Goal: Transaction & Acquisition: Purchase product/service

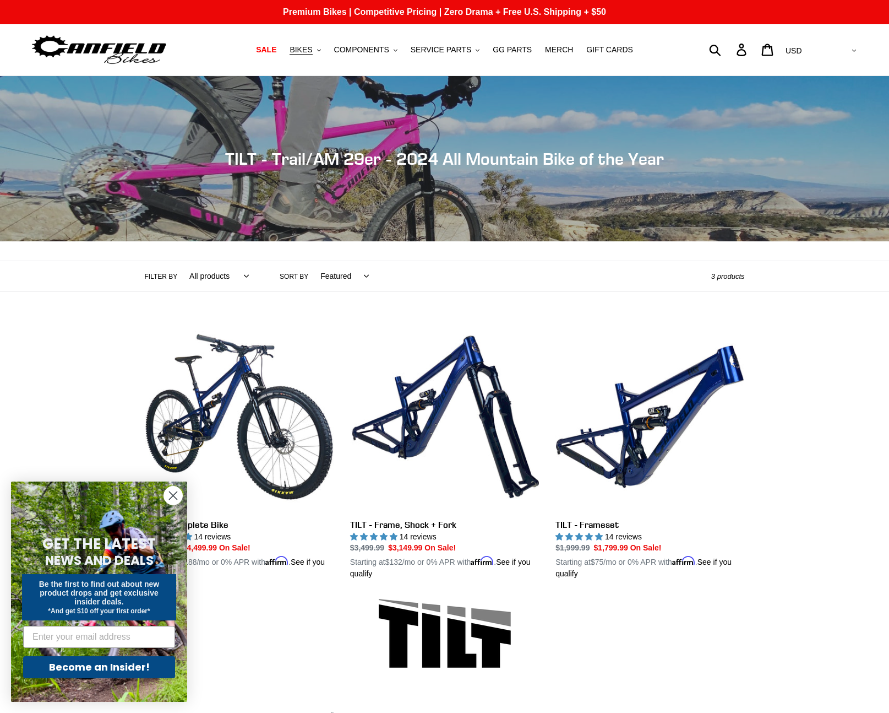
click at [177, 496] on circle "Close dialog" at bounding box center [173, 495] width 18 height 18
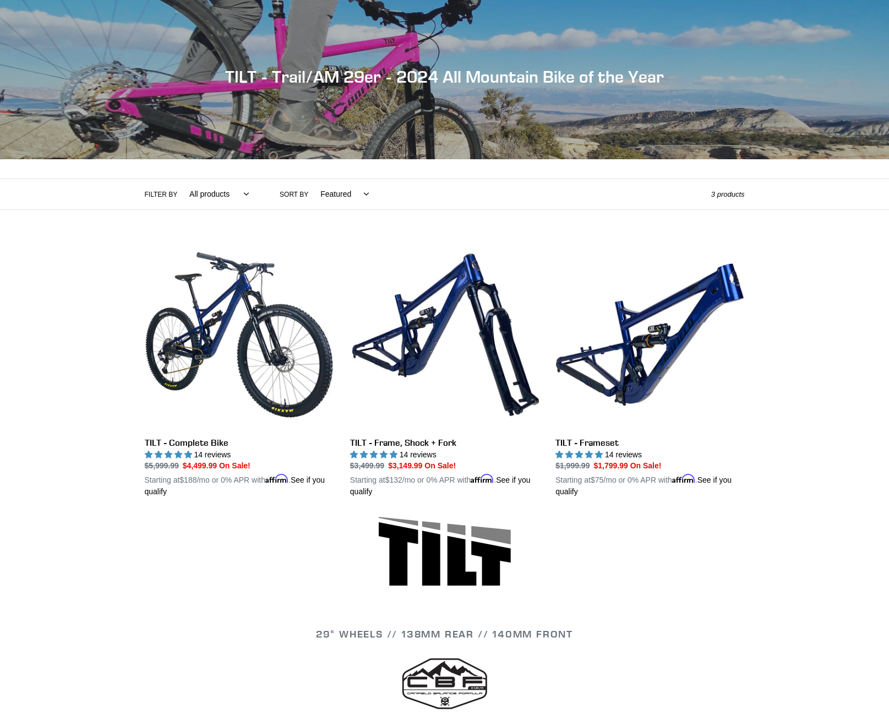
scroll to position [80, 0]
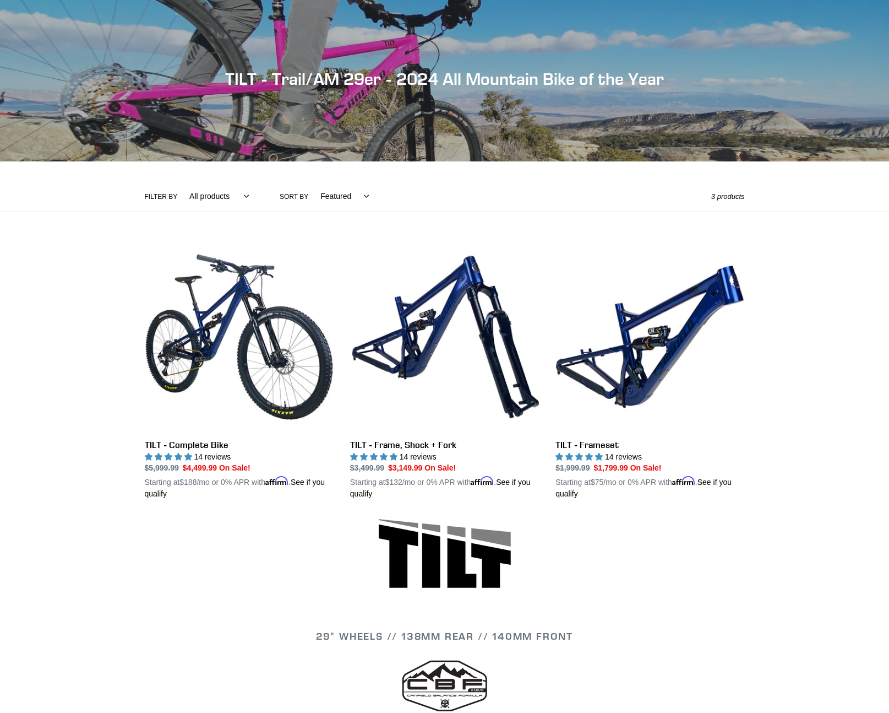
select select "/collections/tilt-trail-am-29er/tilt"
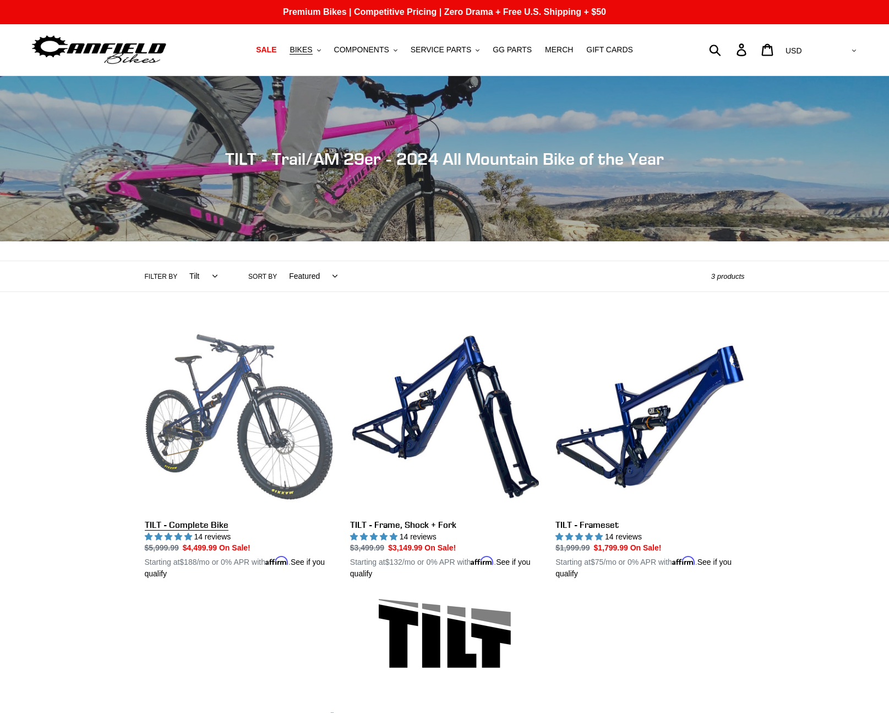
click at [269, 445] on link "TILT - Complete Bike" at bounding box center [239, 451] width 189 height 258
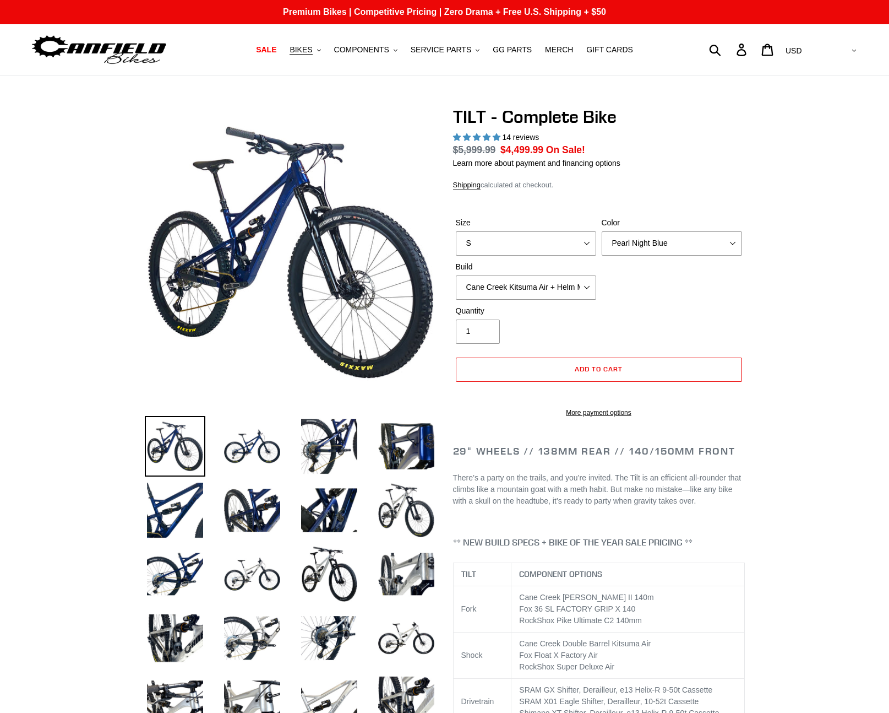
select select "highest-rating"
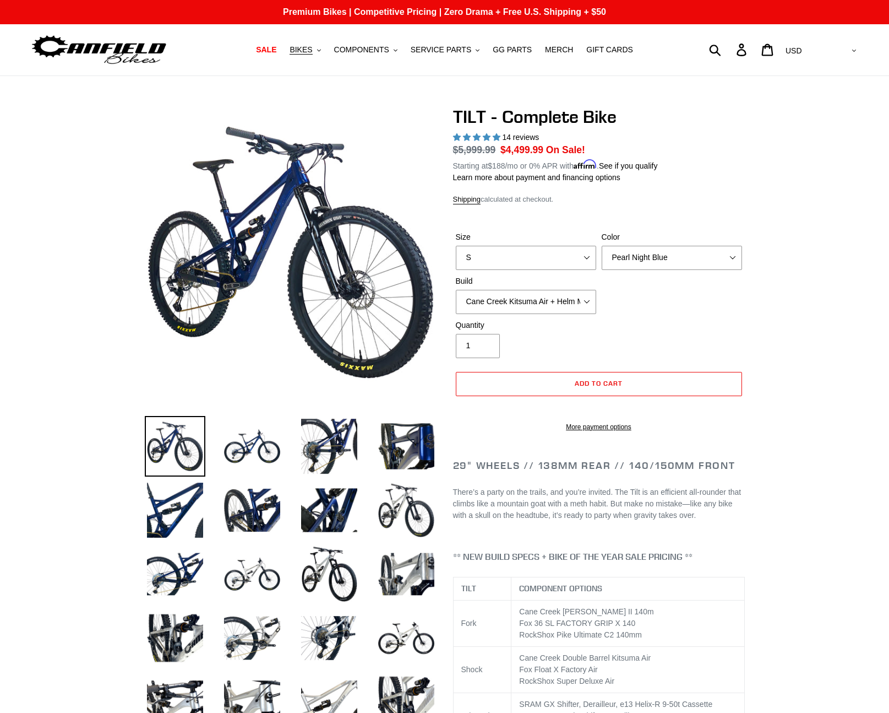
click at [104, 52] on img at bounding box center [99, 49] width 138 height 35
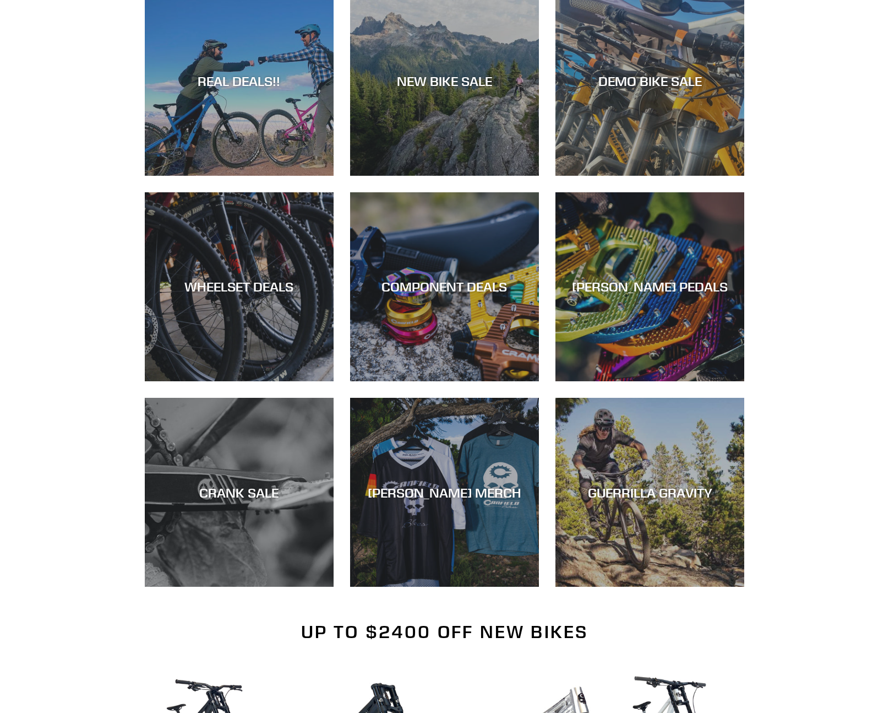
scroll to position [693, 0]
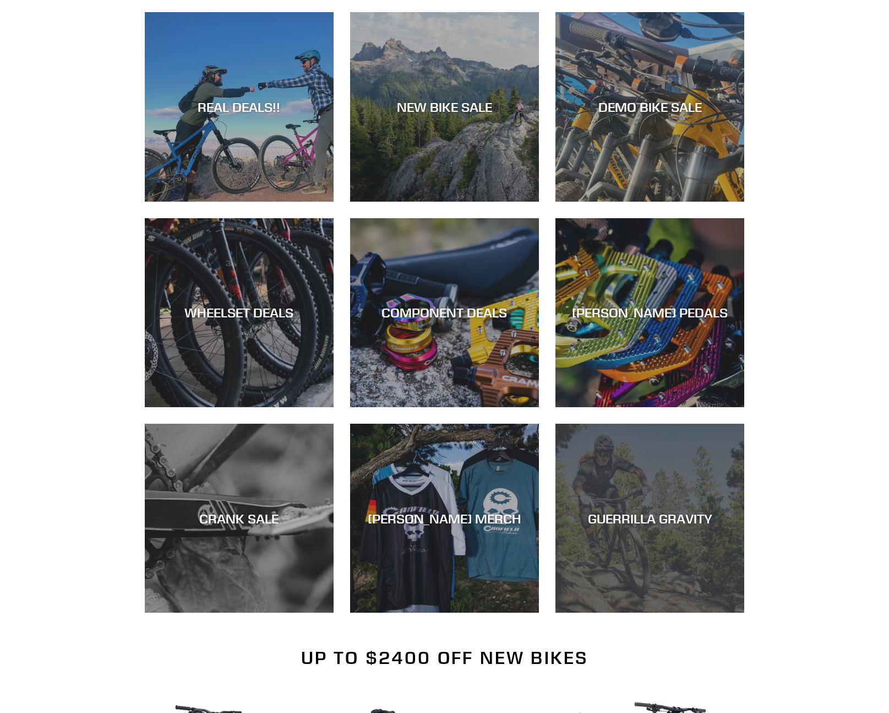
click at [653, 520] on div "GUERRILLA GRAVITY" at bounding box center [650, 518] width 189 height 16
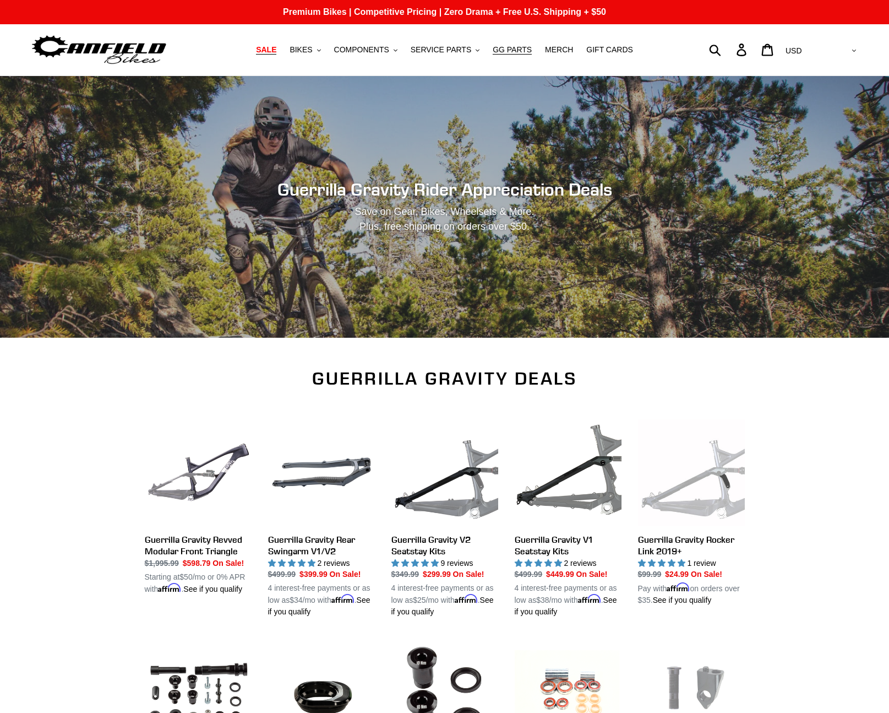
click at [276, 51] on span "SALE" at bounding box center [266, 49] width 20 height 9
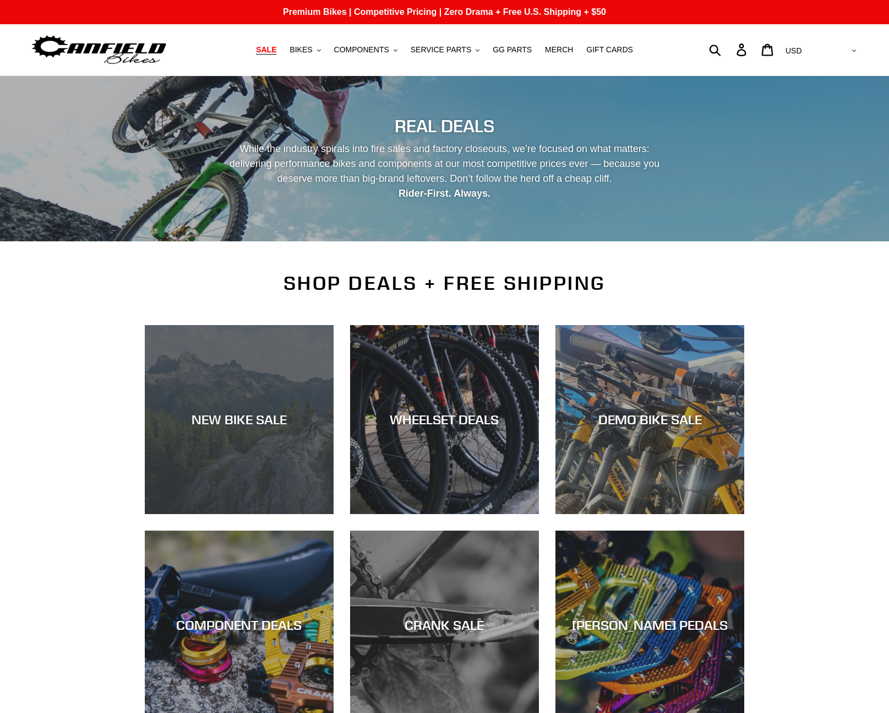
click at [236, 422] on div "NEW BIKE SALE" at bounding box center [239, 419] width 189 height 16
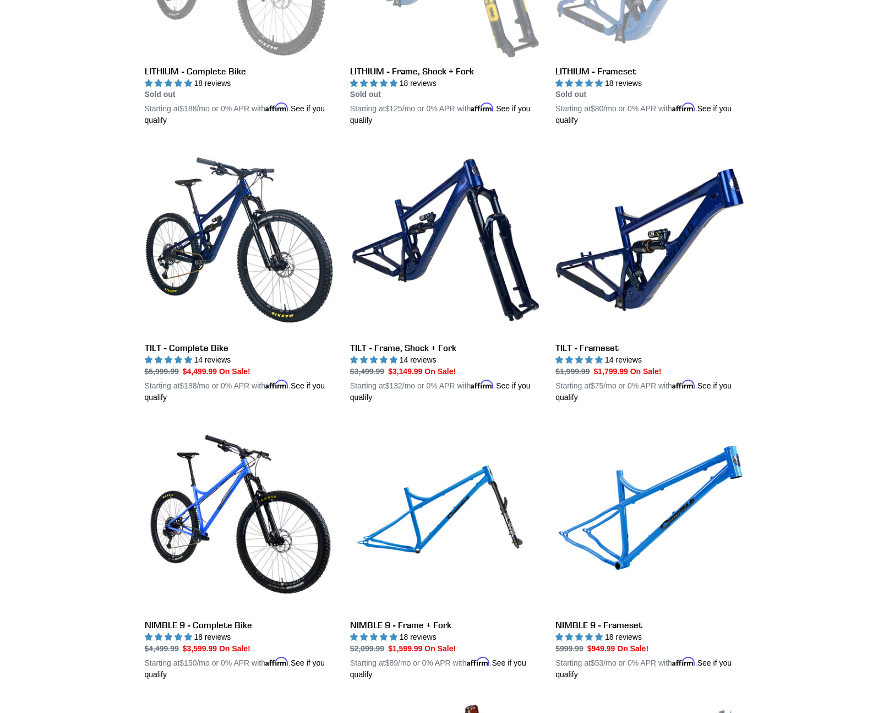
scroll to position [1556, 0]
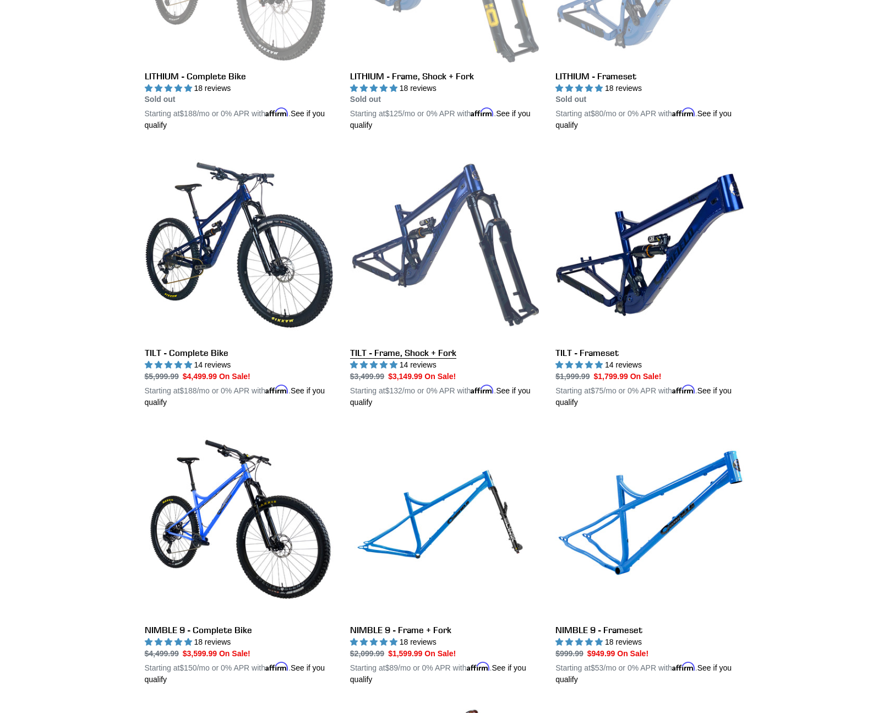
click at [441, 229] on link "TILT - Frame, Shock + Fork" at bounding box center [444, 279] width 189 height 258
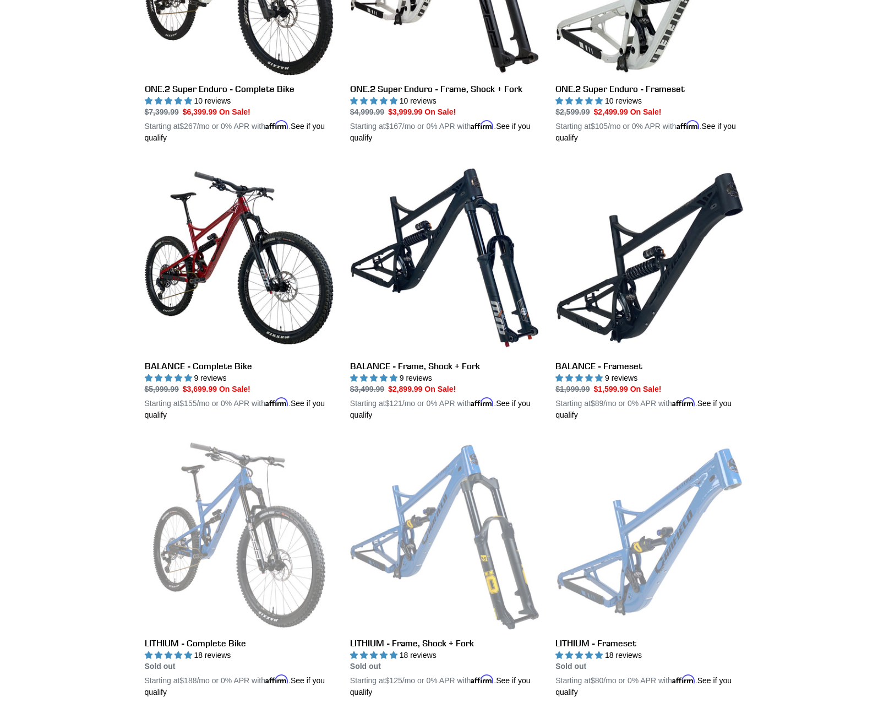
scroll to position [0, 0]
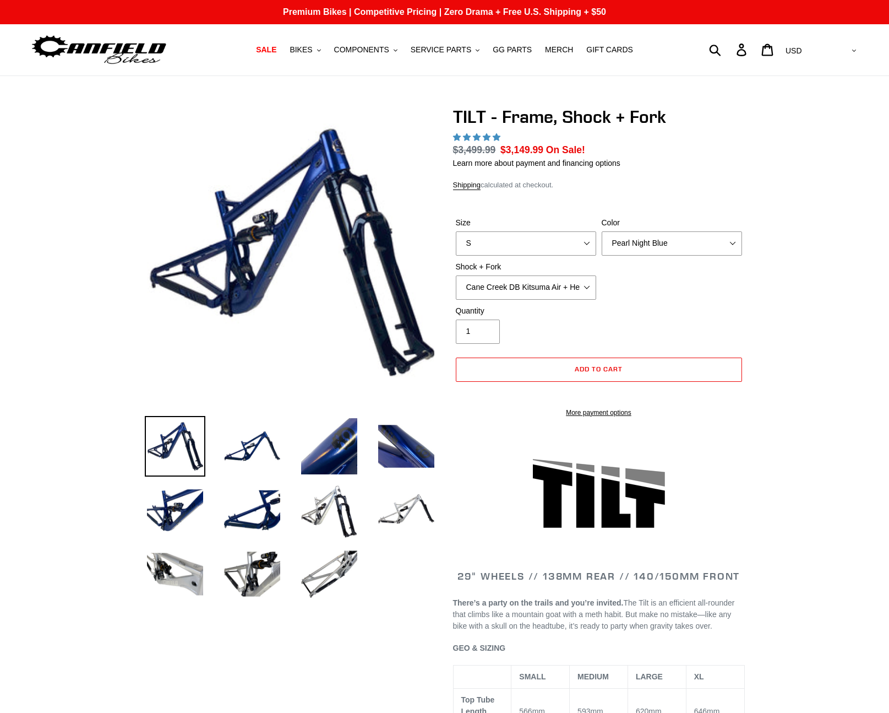
select select "highest-rating"
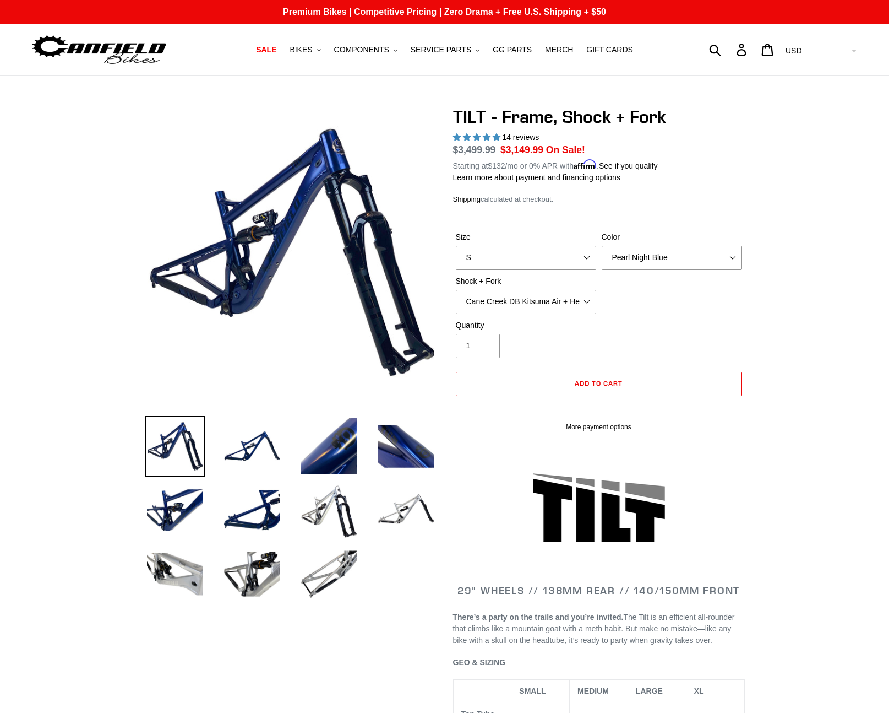
select select "Fox Float X + Fox 36 Grip X Factory 150mm"
